Goal: Transaction & Acquisition: Purchase product/service

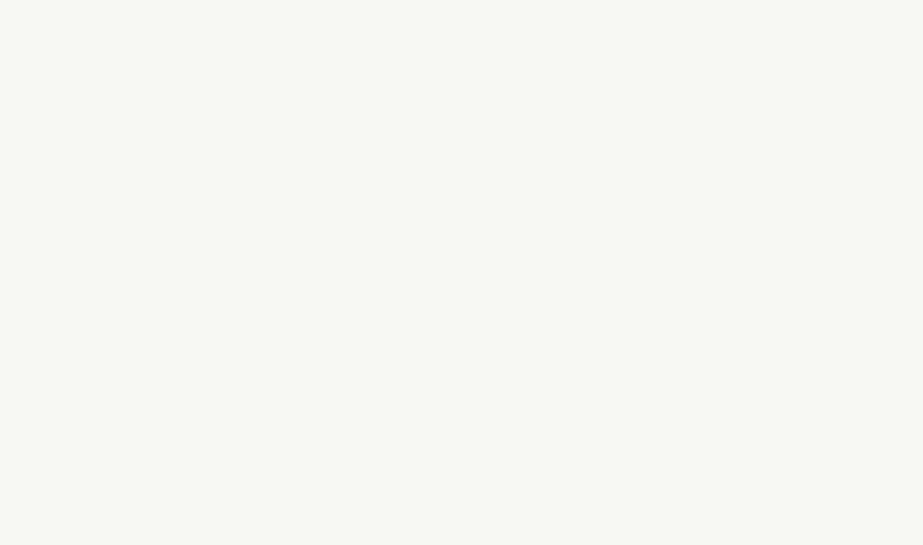
select select "FR"
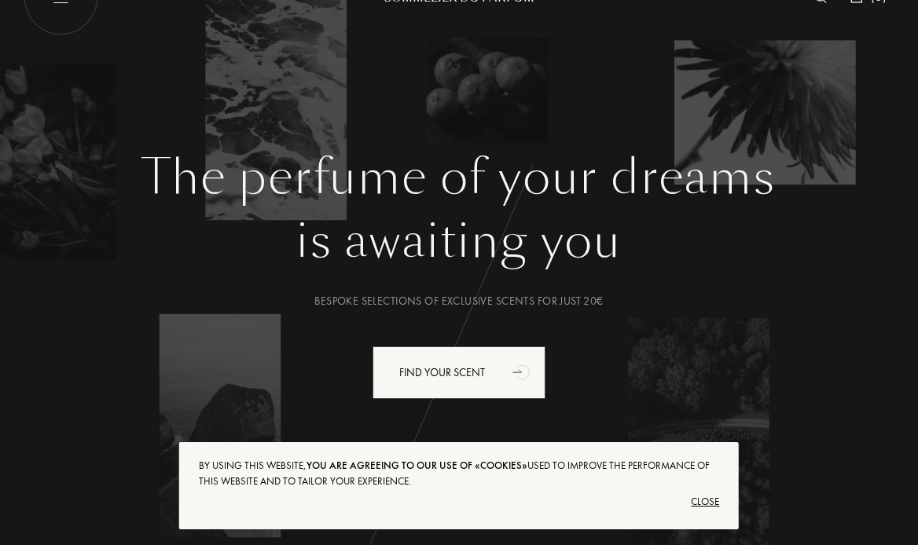
scroll to position [40, 0]
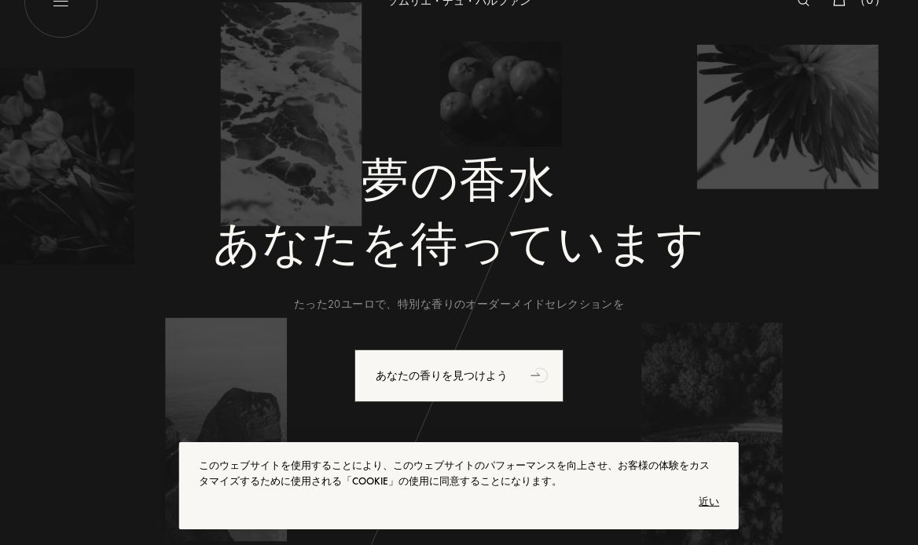
click at [815, 336] on div "夢の[PERSON_NAME]を待っています たった20ユーロで、特別な香りのオーダーメイドセレクションを あなたの香りを見つけよう" at bounding box center [459, 340] width 871 height 376
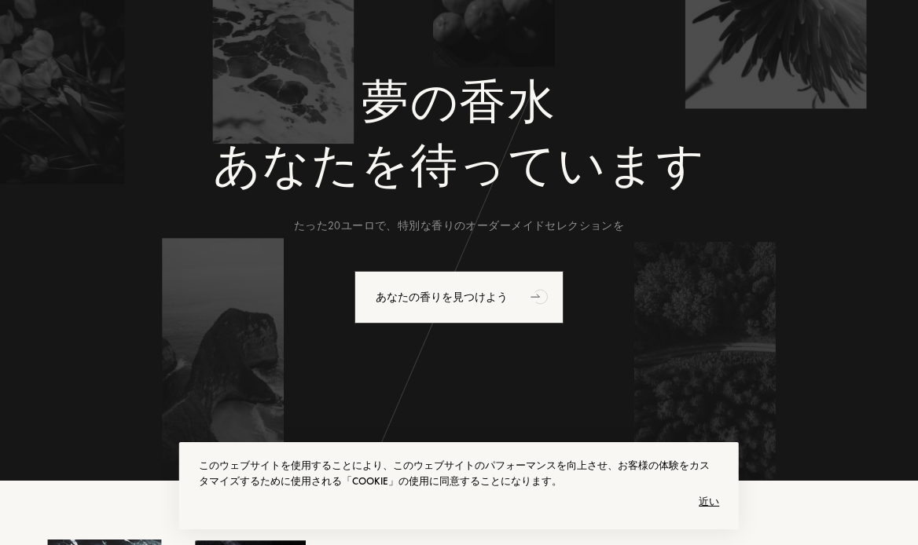
scroll to position [127, 0]
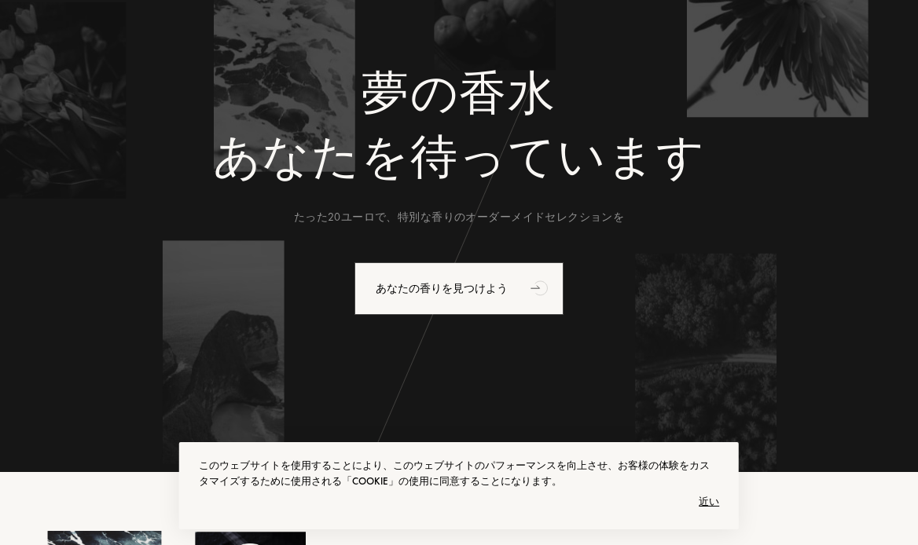
click at [715, 492] on div "近い" at bounding box center [459, 502] width 520 height 25
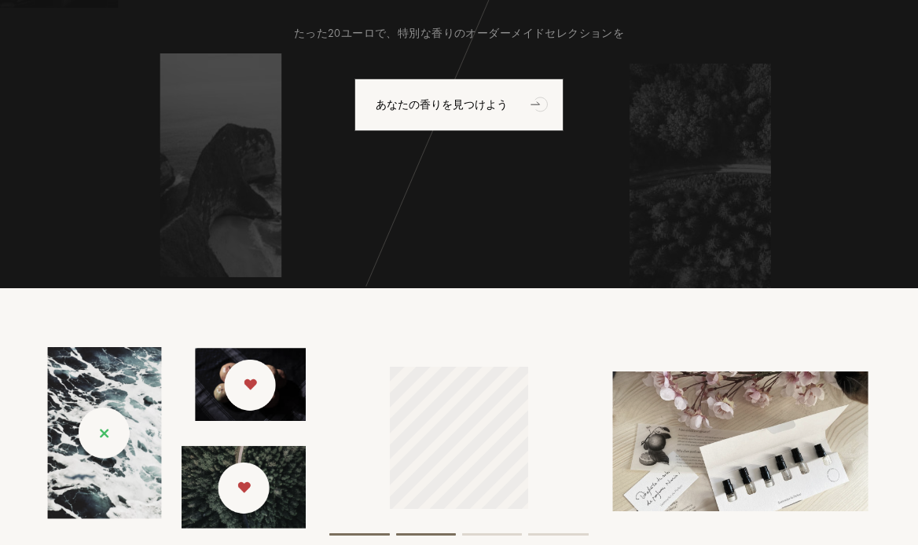
scroll to position [316, 0]
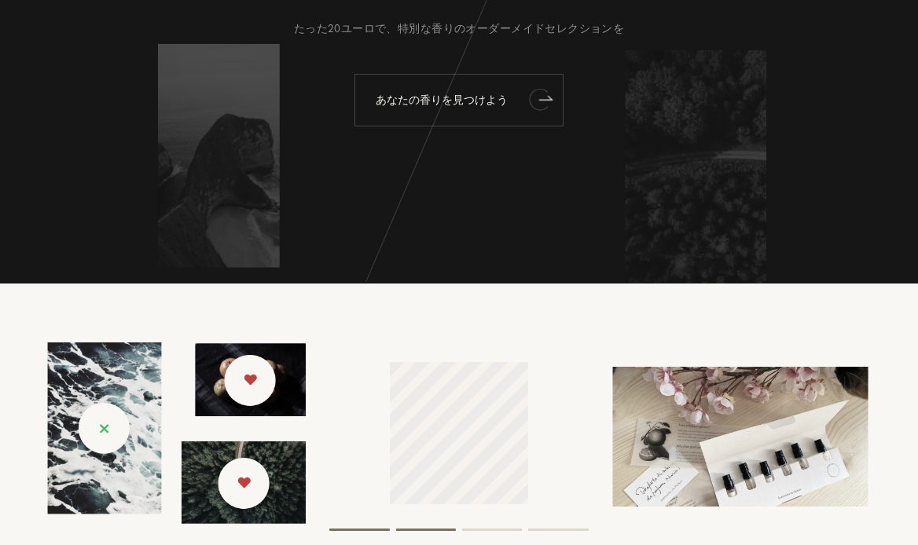
click at [540, 100] on icon "アニメーション" at bounding box center [545, 98] width 13 height 4
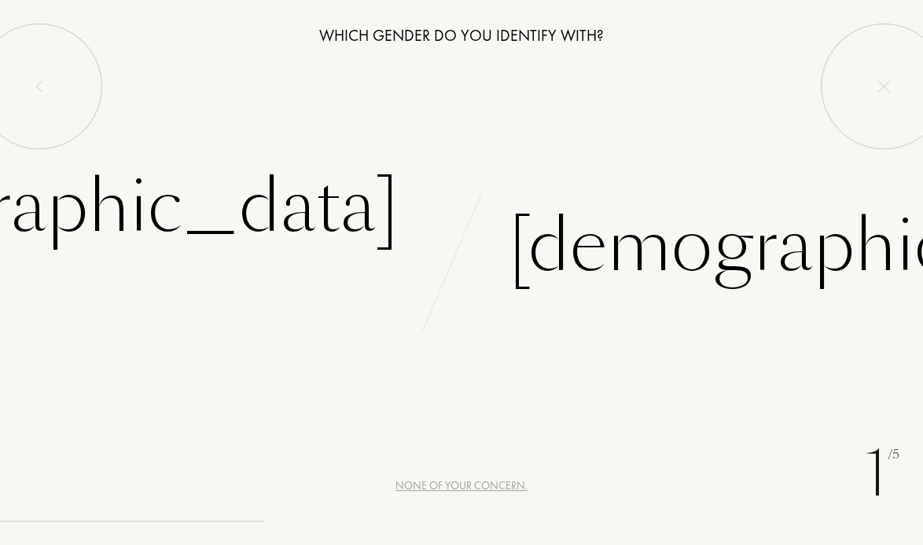
click at [498, 191] on div "L e t ’ s g e t t o k n o w y o u b e t t e r , Y o u r t a s t e s a n d y o u…" at bounding box center [461, 272] width 923 height 545
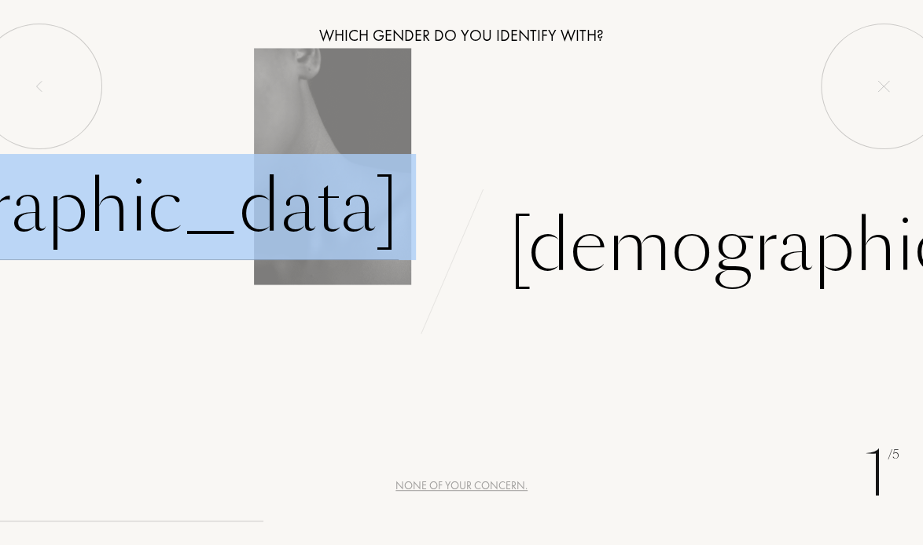
drag, startPoint x: 495, startPoint y: 191, endPoint x: 229, endPoint y: 236, distance: 269.4
click at [229, 236] on div "Female Male" at bounding box center [461, 226] width 923 height 145
click at [229, 236] on div "Female" at bounding box center [70, 207] width 656 height 106
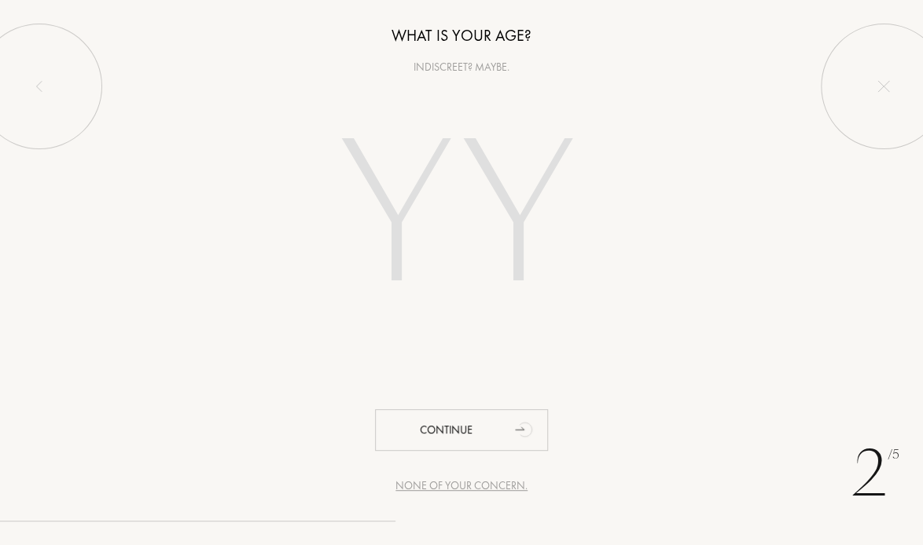
click at [376, 196] on input "number" at bounding box center [461, 218] width 338 height 271
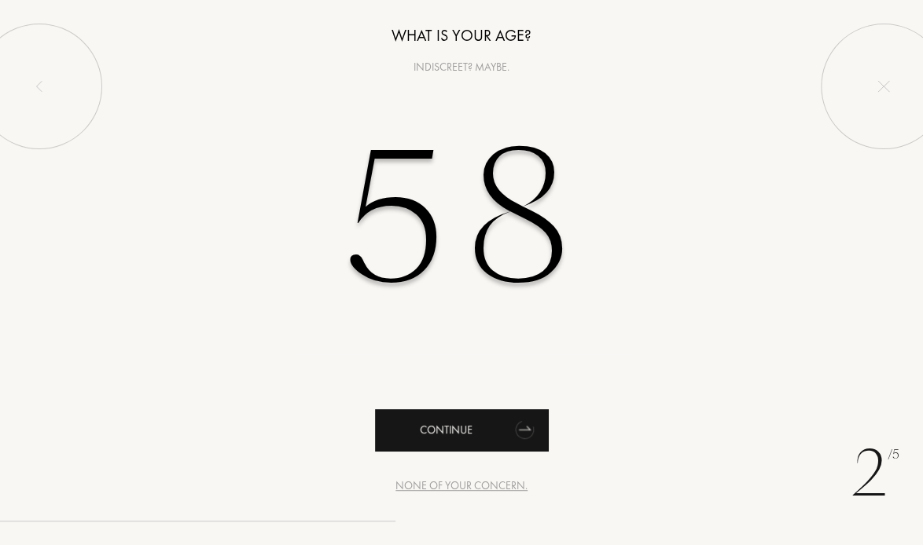
type input "58"
click at [451, 439] on div "Continue" at bounding box center [461, 430] width 173 height 42
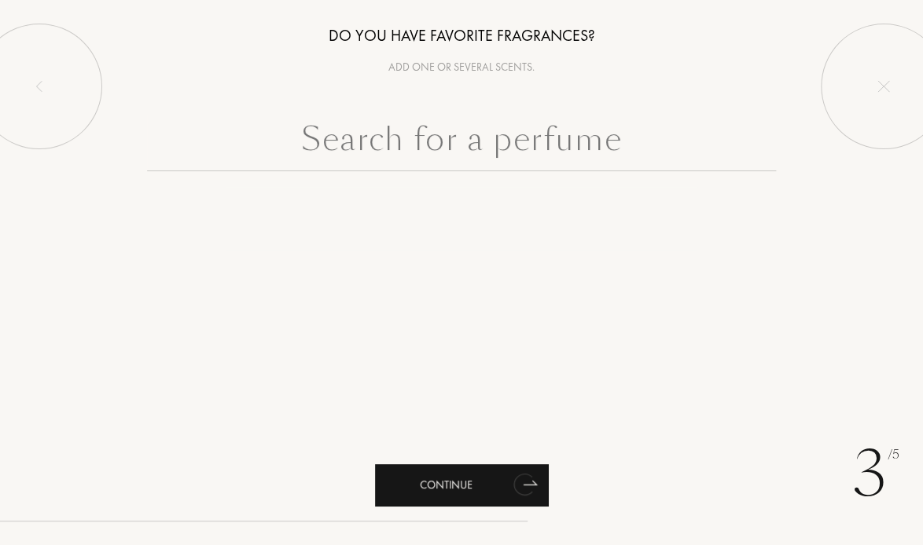
click at [494, 479] on div "Continue" at bounding box center [461, 485] width 173 height 42
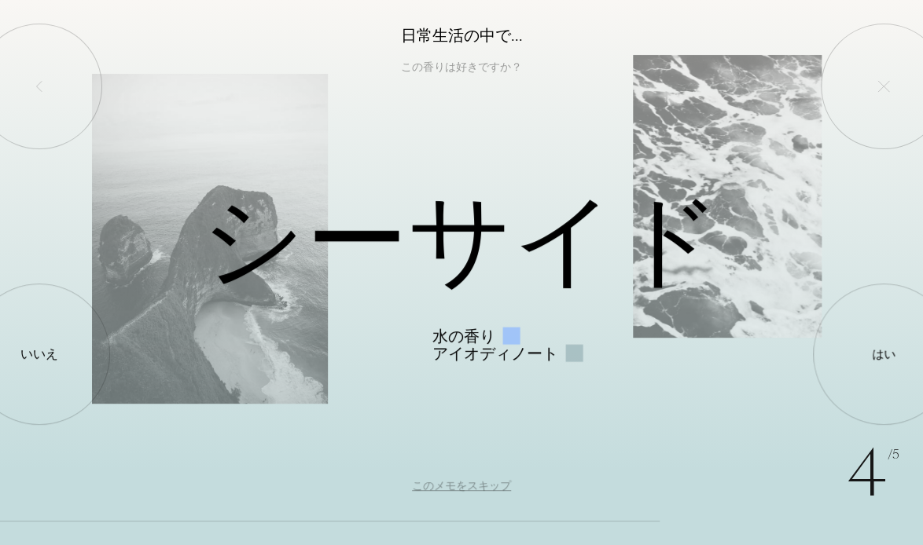
click at [654, 432] on div "4 /5 日常生活の中で... この香りは好きですか？ シーサイド 水の香り アイオディノート はい いいえ このメモをスキップ" at bounding box center [461, 272] width 923 height 545
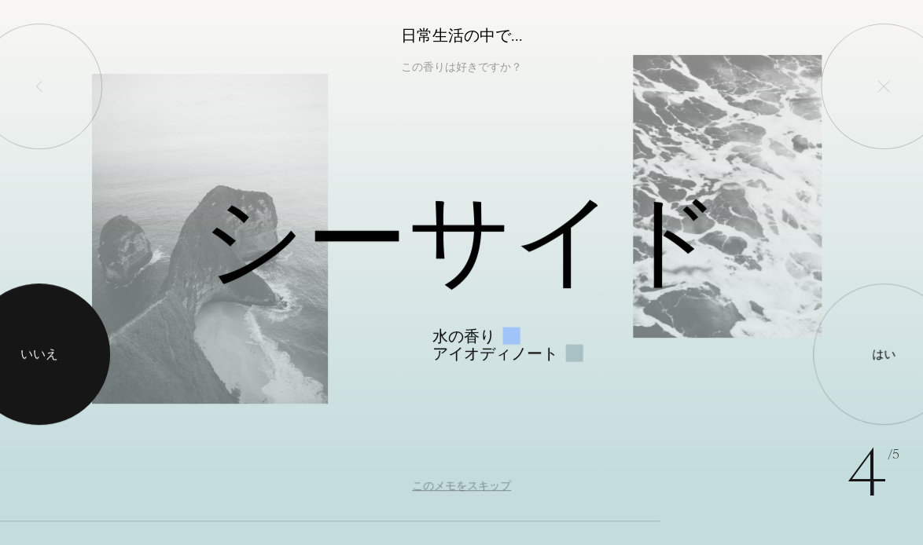
click at [33, 340] on div at bounding box center [39, 354] width 141 height 141
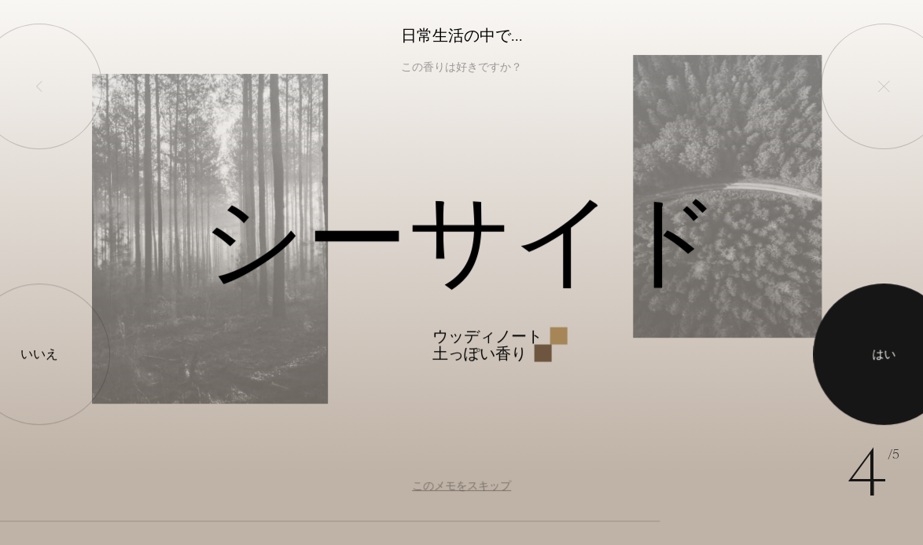
click at [876, 362] on font "はい" at bounding box center [884, 355] width 24 height 16
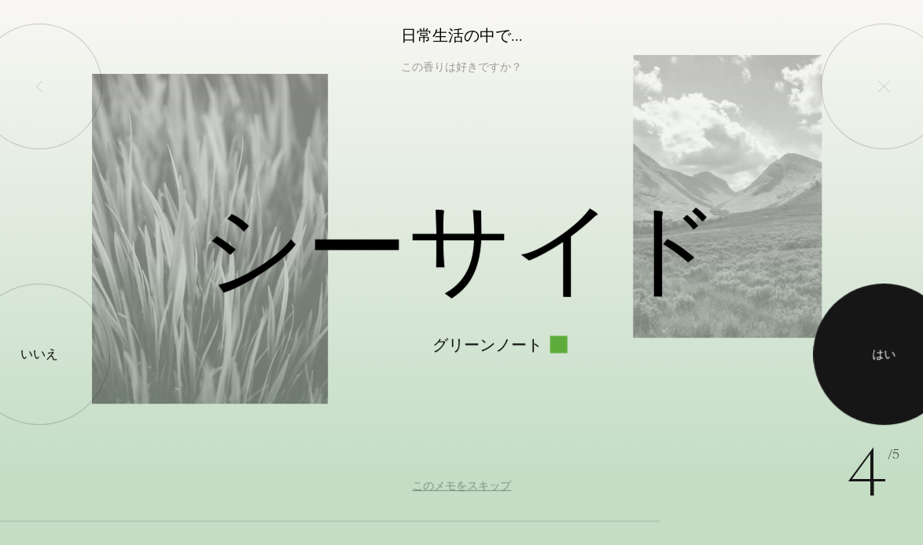
click at [844, 363] on div at bounding box center [883, 354] width 141 height 141
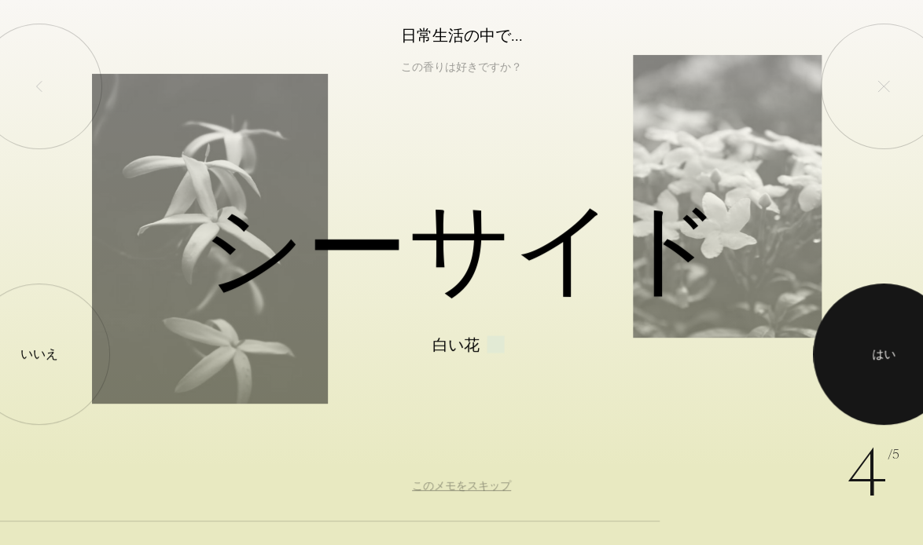
click at [877, 354] on font "はい" at bounding box center [884, 355] width 24 height 16
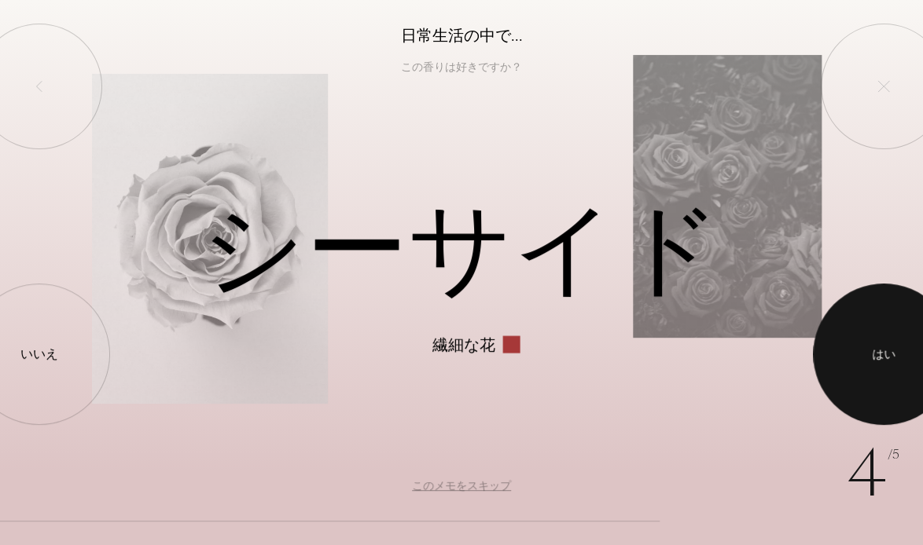
click at [877, 354] on font "はい" at bounding box center [884, 355] width 24 height 16
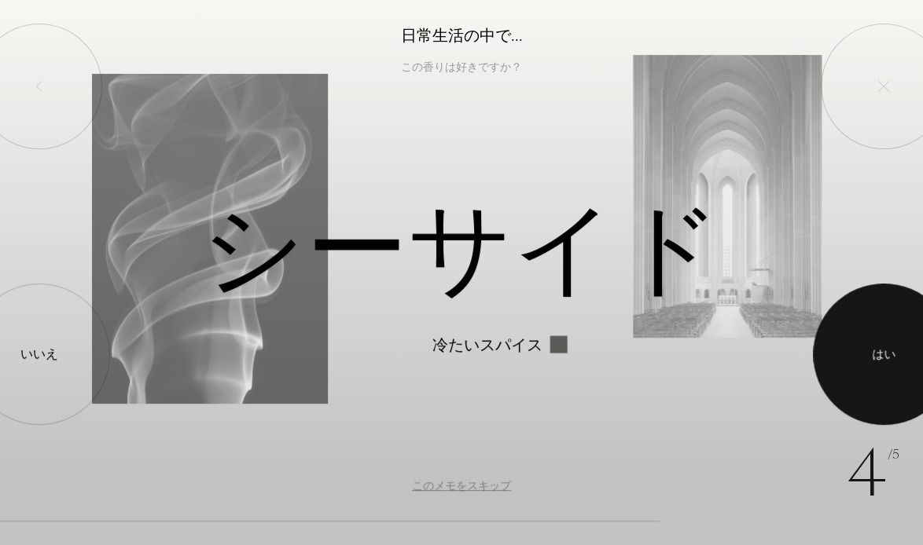
click at [877, 354] on font "はい" at bounding box center [884, 355] width 24 height 16
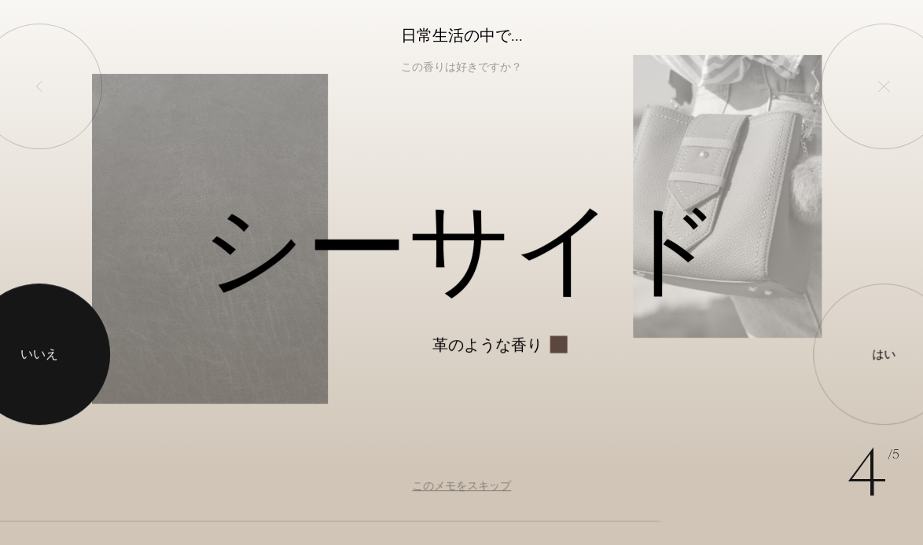
click at [51, 352] on font "いいえ" at bounding box center [39, 354] width 38 height 17
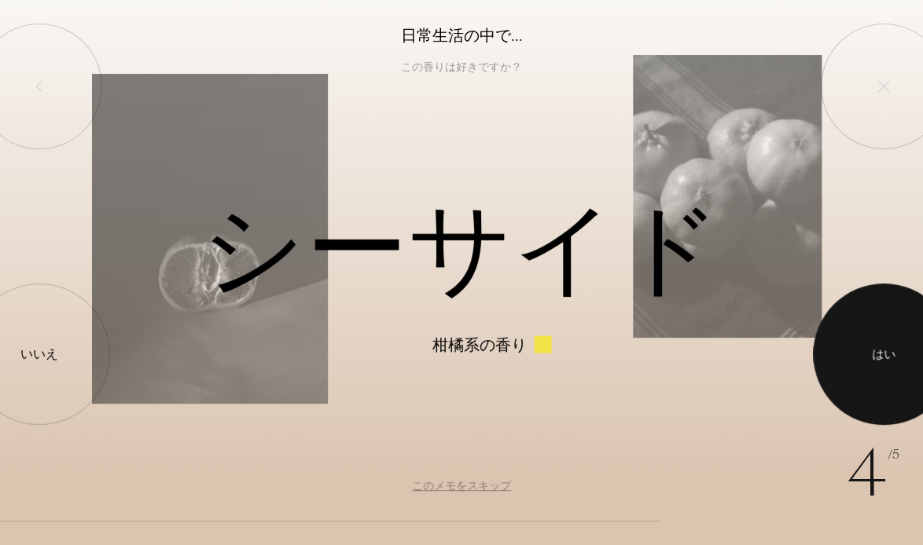
click at [848, 365] on div at bounding box center [883, 354] width 141 height 141
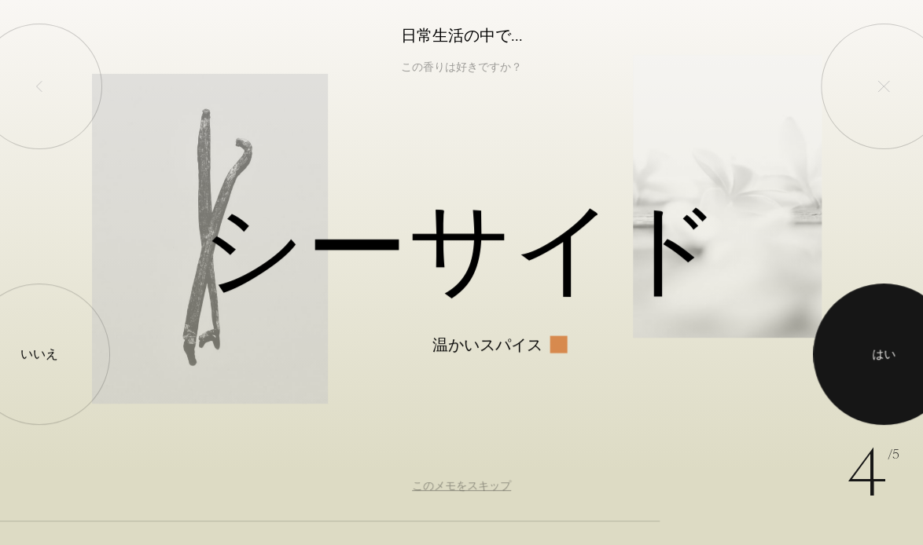
click at [872, 362] on font "はい" at bounding box center [884, 355] width 24 height 16
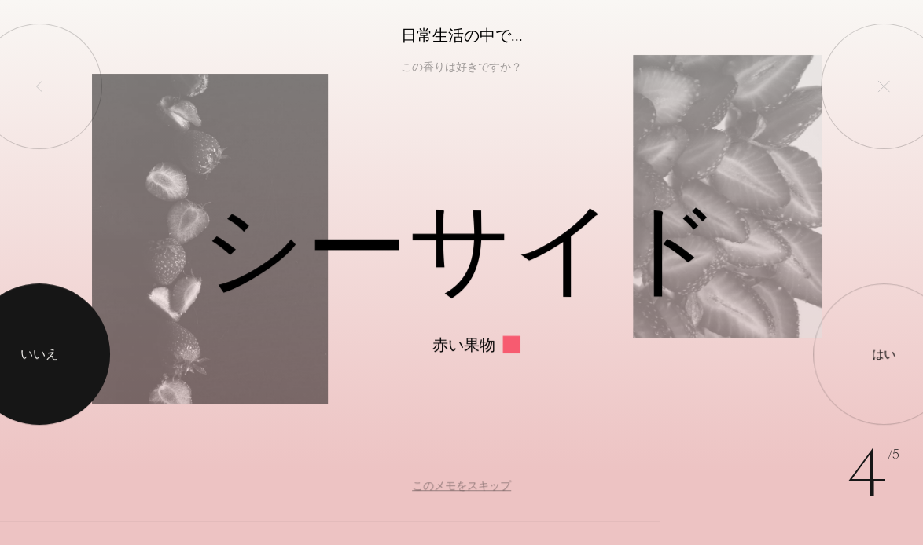
click at [32, 364] on div "いいえ" at bounding box center [39, 354] width 38 height 19
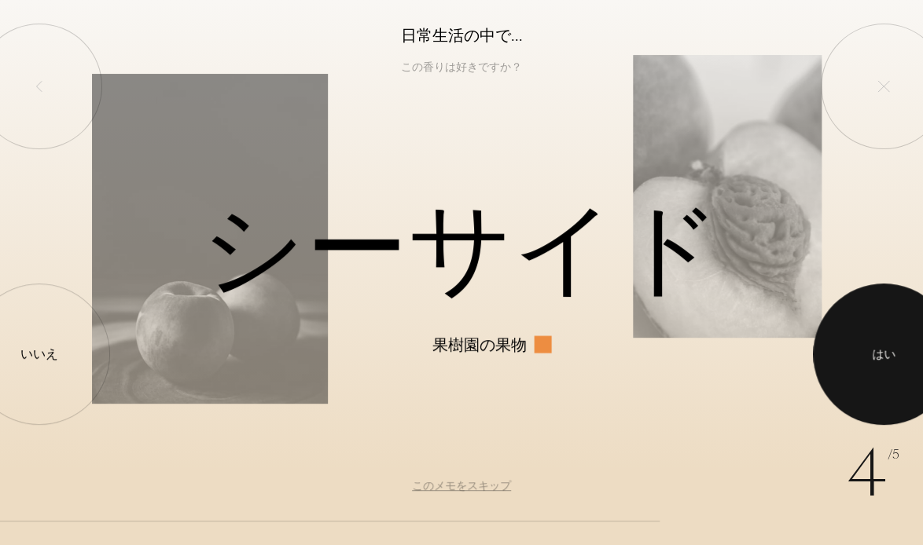
click at [888, 347] on font "はい" at bounding box center [884, 355] width 24 height 16
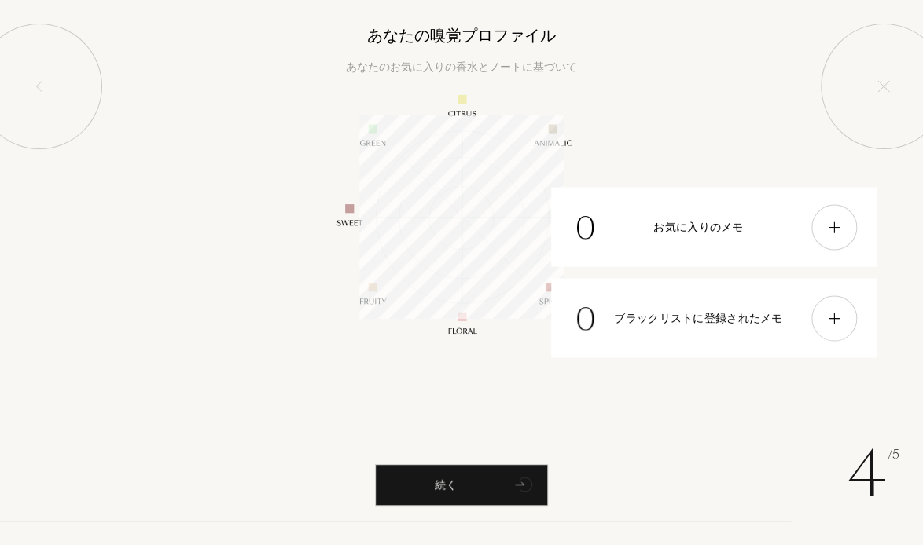
scroll to position [204, 204]
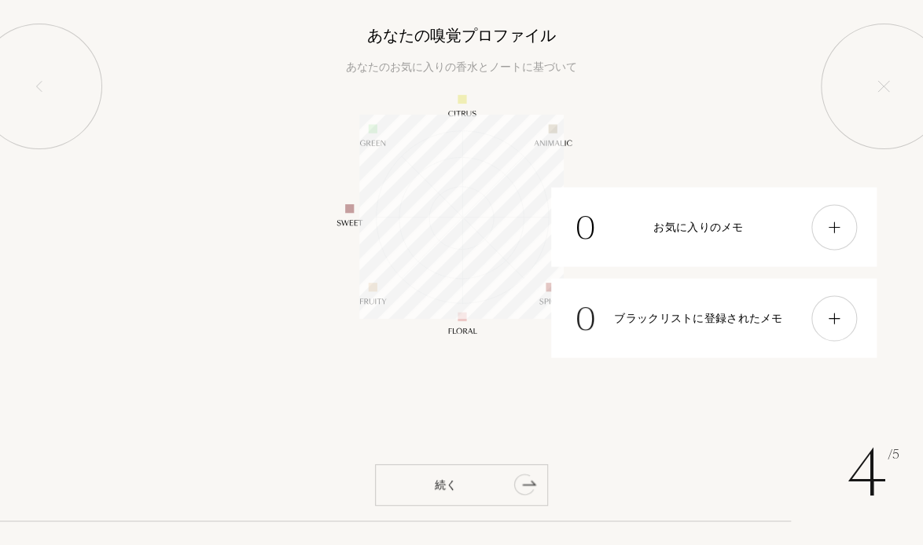
click at [477, 482] on div "続く" at bounding box center [461, 485] width 173 height 42
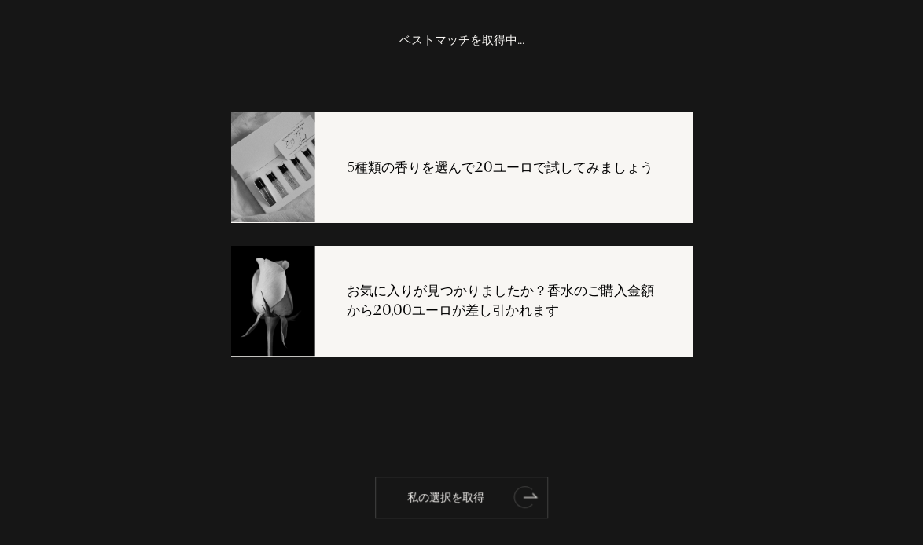
click at [526, 499] on icon "アニメーション" at bounding box center [523, 497] width 20 height 22
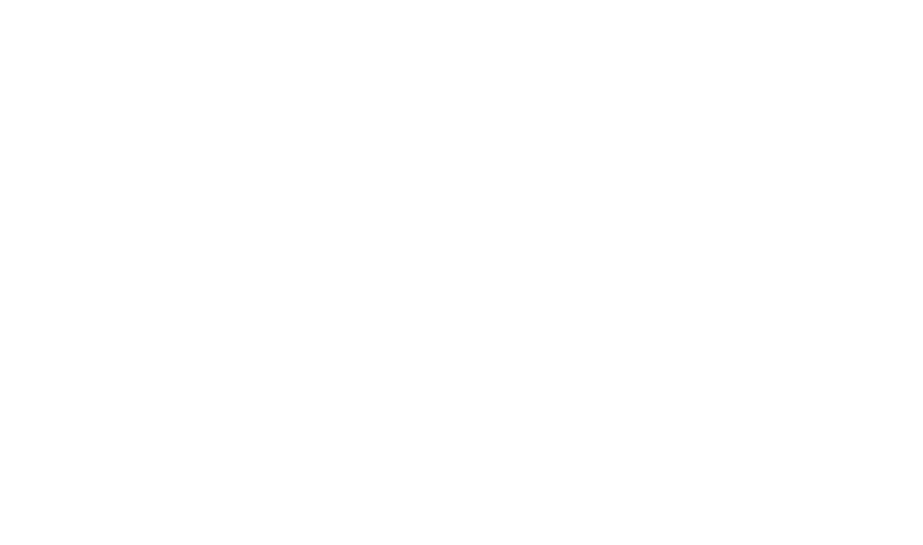
select select "FR"
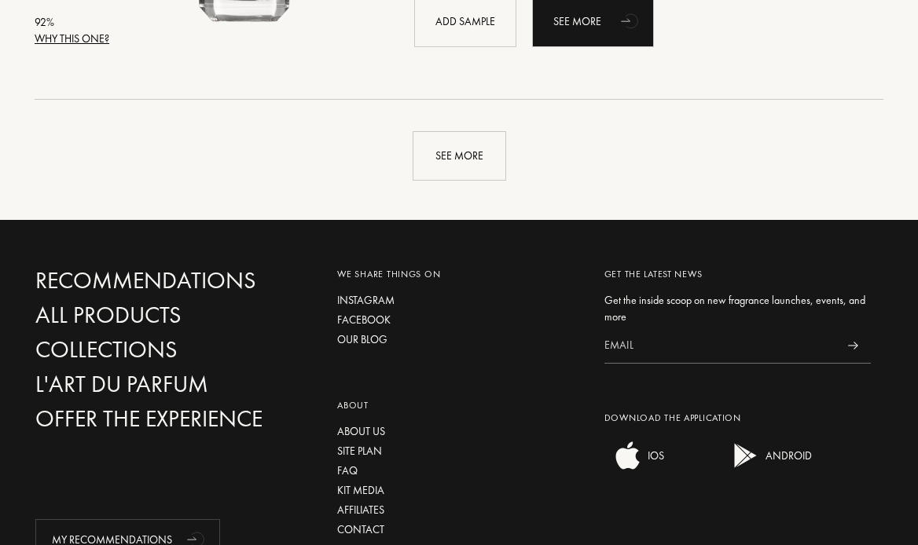
scroll to position [3875, 0]
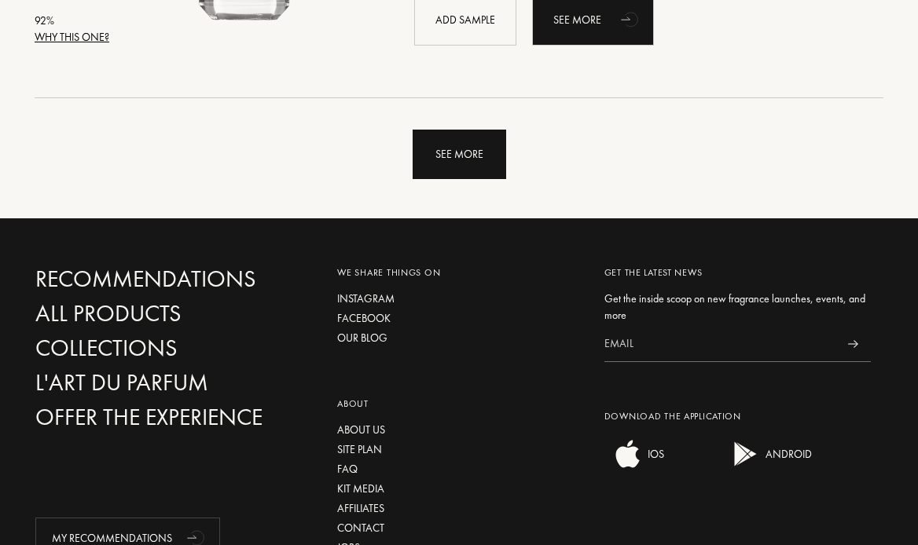
click at [485, 136] on div "See more" at bounding box center [460, 155] width 94 height 50
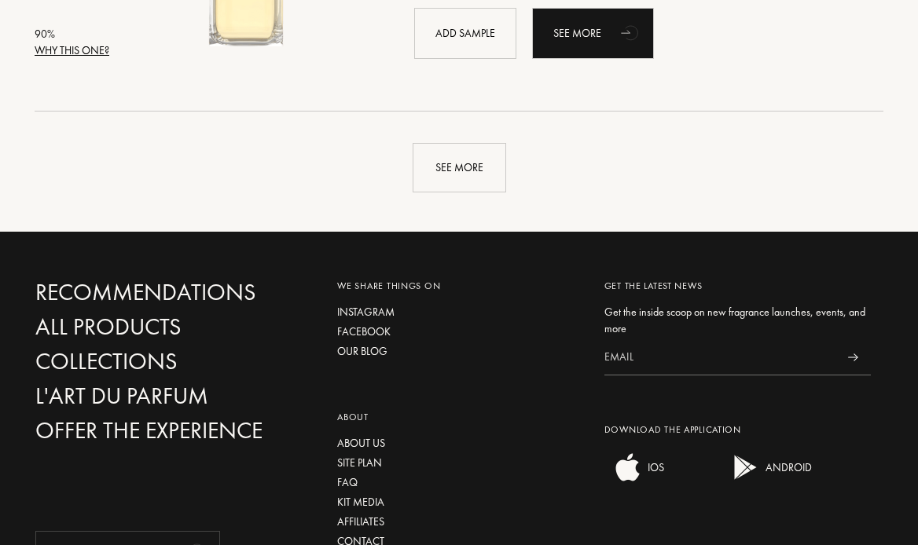
scroll to position [7617, 0]
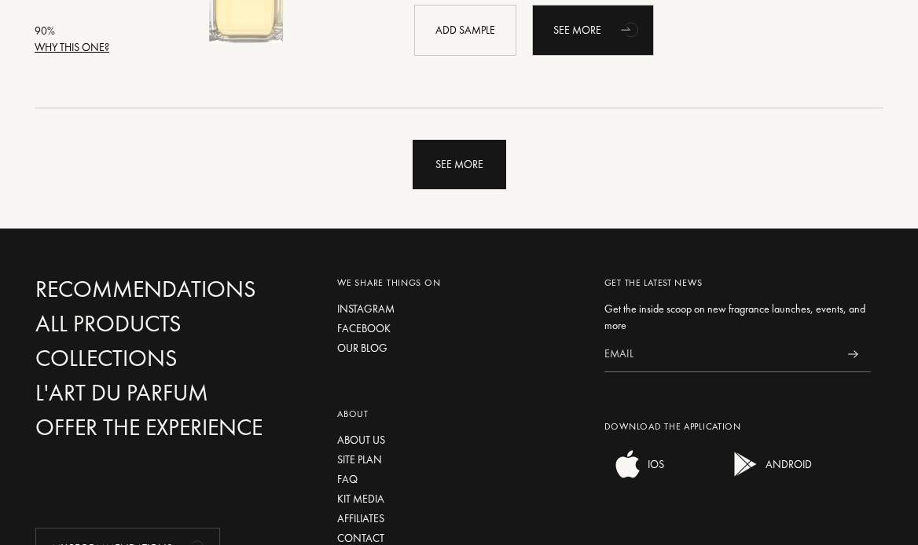
click at [468, 171] on div "See more" at bounding box center [460, 165] width 94 height 50
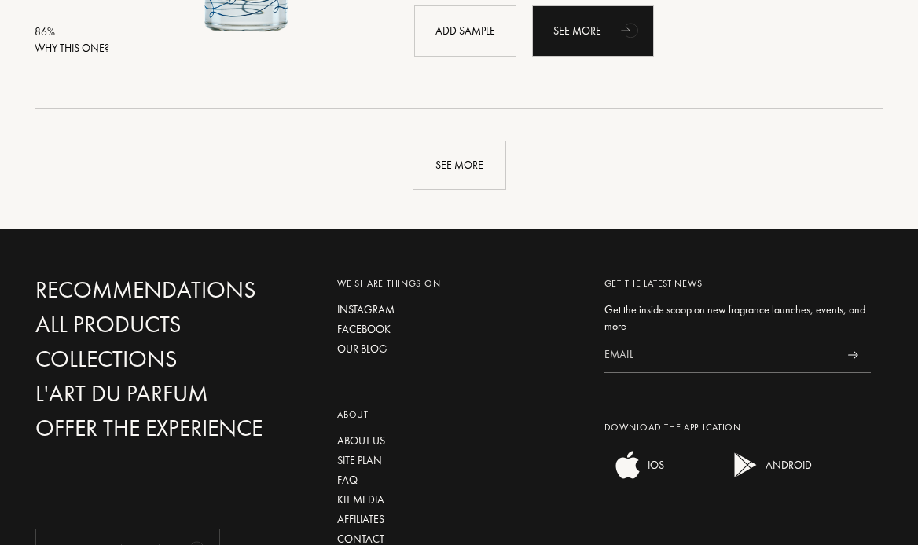
scroll to position [11371, 0]
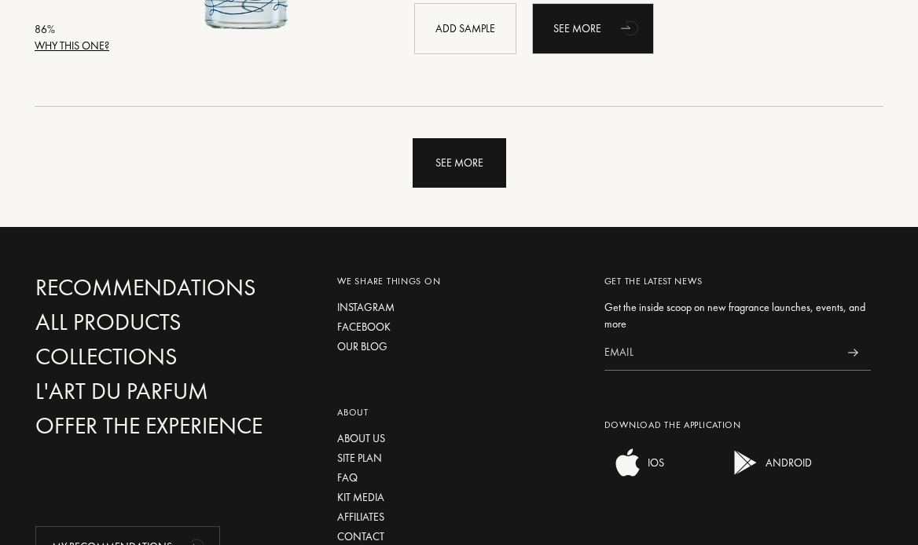
click at [464, 178] on div "See more" at bounding box center [460, 163] width 94 height 50
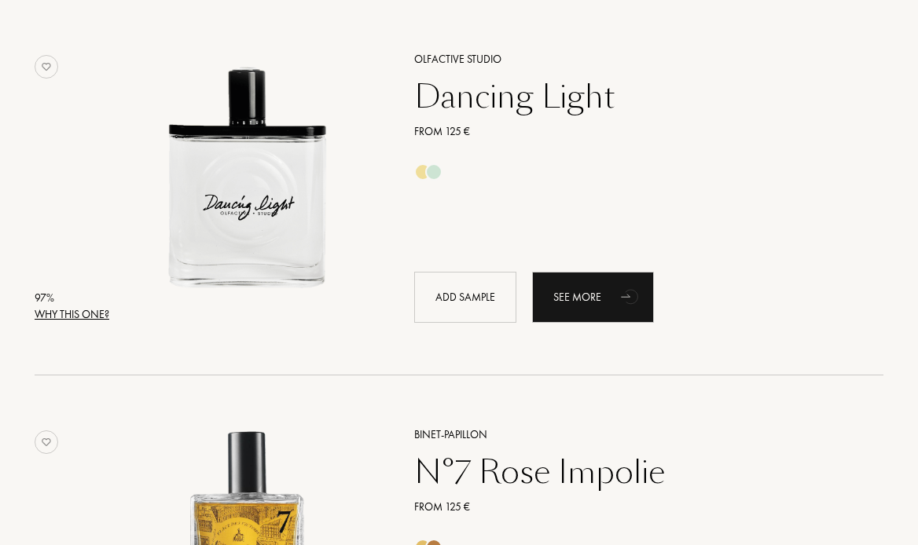
scroll to position [0, 0]
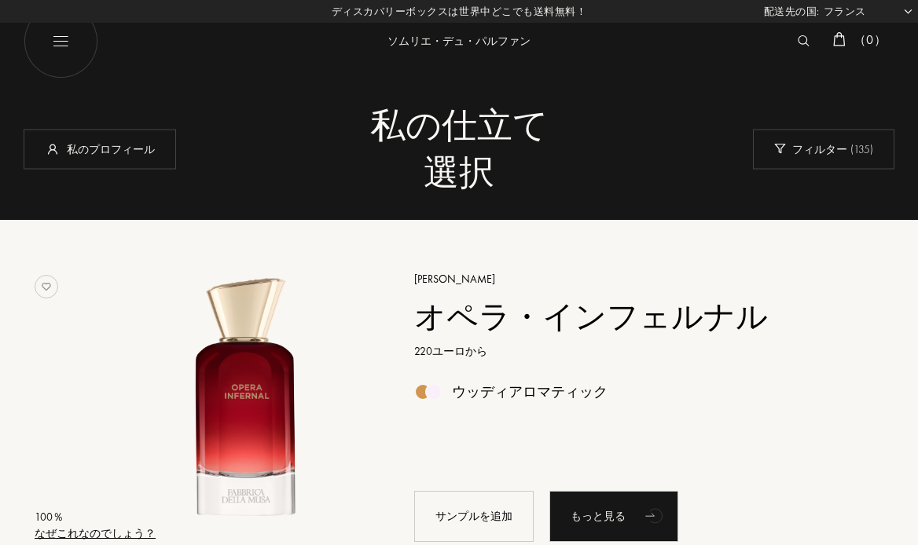
click at [686, 296] on font "オペラ・インフェルナル" at bounding box center [591, 317] width 354 height 44
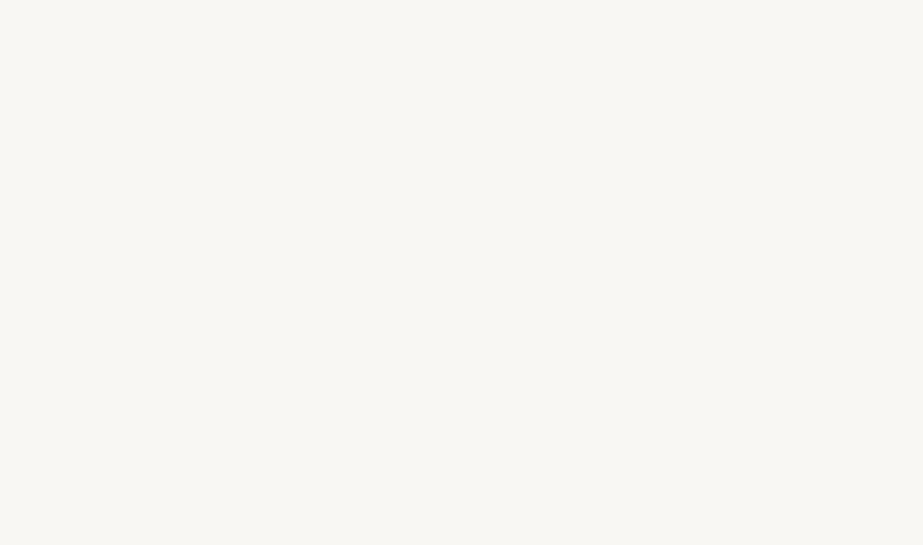
select select "FR"
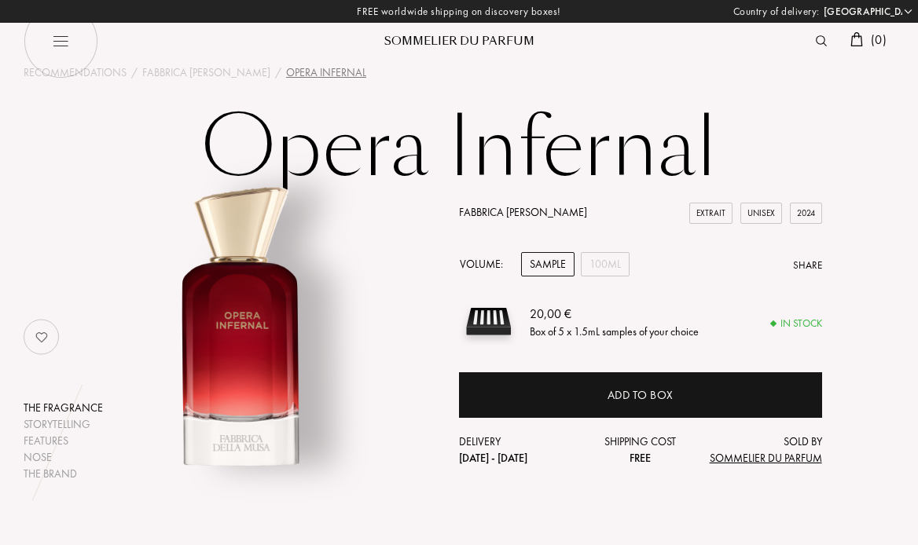
click at [57, 31] on img at bounding box center [61, 41] width 75 height 75
select select "FR"
